Goal: Transaction & Acquisition: Obtain resource

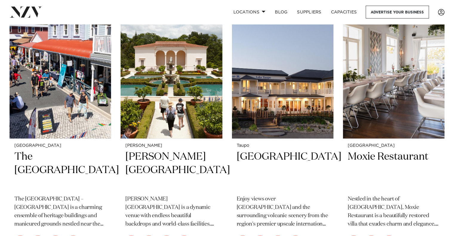
scroll to position [414, 0]
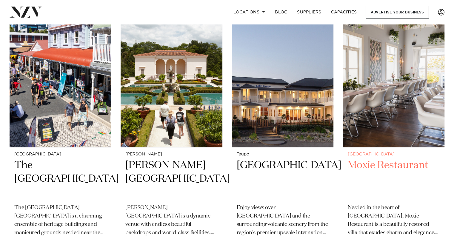
click at [371, 170] on h2 "Moxie Restaurant" at bounding box center [393, 179] width 92 height 40
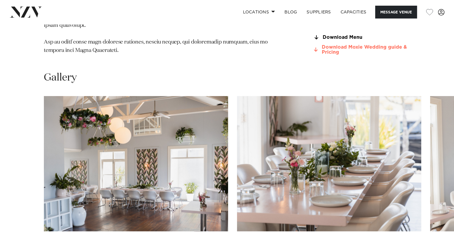
scroll to position [532, 0]
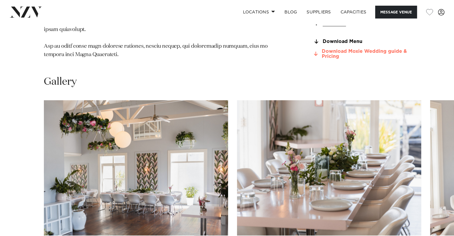
click at [341, 53] on link "Download Moxie Wedding guide & Pricing" at bounding box center [360, 54] width 97 height 10
click at [341, 40] on link "Download Menu" at bounding box center [360, 41] width 97 height 5
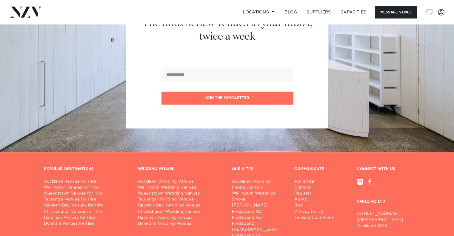
scroll to position [981, 0]
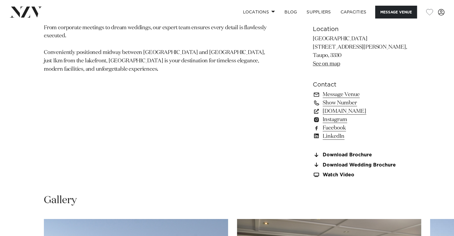
scroll to position [415, 0]
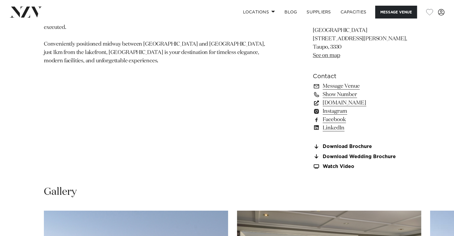
click at [351, 103] on link "www.hilton.com" at bounding box center [360, 103] width 97 height 8
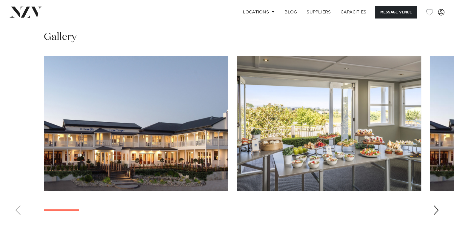
scroll to position [566, 0]
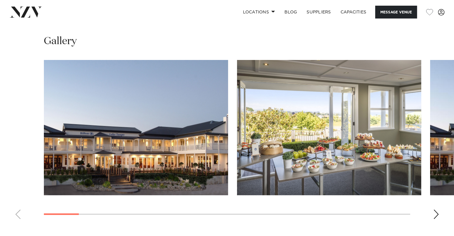
click at [435, 210] on div "Next slide" at bounding box center [436, 214] width 6 height 10
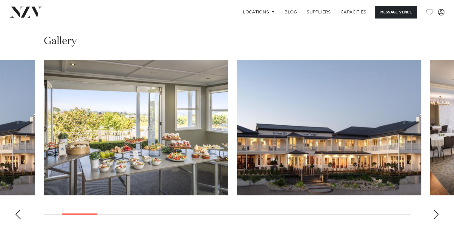
click at [435, 210] on div "Next slide" at bounding box center [436, 214] width 6 height 10
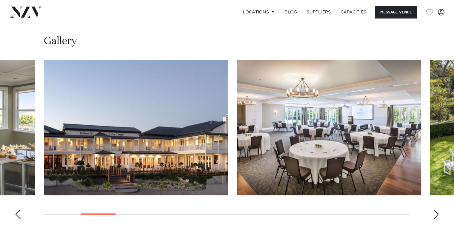
click at [435, 210] on div "Next slide" at bounding box center [436, 214] width 6 height 10
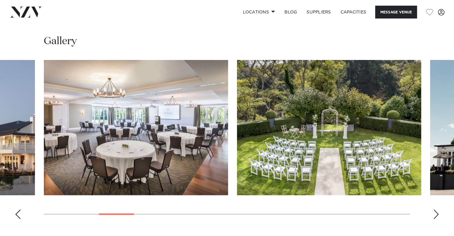
click at [435, 210] on div "Next slide" at bounding box center [436, 214] width 6 height 10
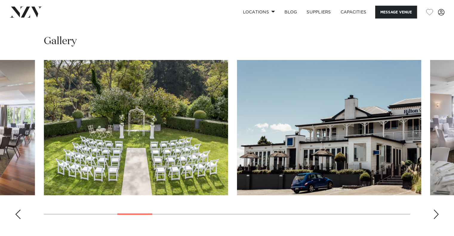
click at [435, 210] on div "Next slide" at bounding box center [436, 214] width 6 height 10
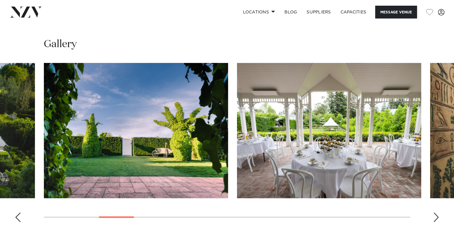
scroll to position [519, 0]
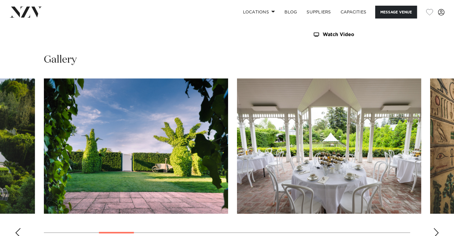
click at [432, 230] on swiper-container at bounding box center [227, 160] width 454 height 164
